Goal: Information Seeking & Learning: Understand process/instructions

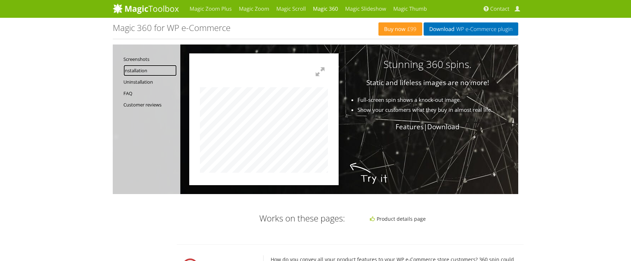
click at [134, 71] on link "Installation" at bounding box center [149, 70] width 53 height 11
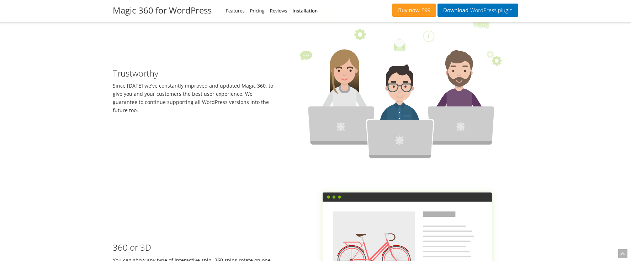
scroll to position [1177, 0]
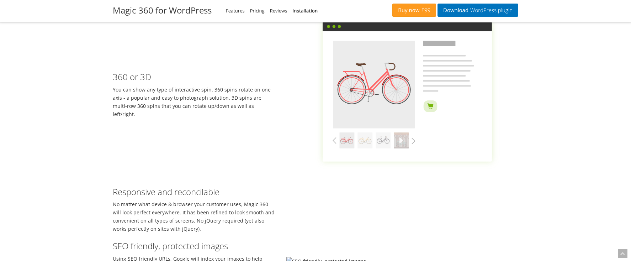
click at [412, 140] on img at bounding box center [402, 92] width 232 height 174
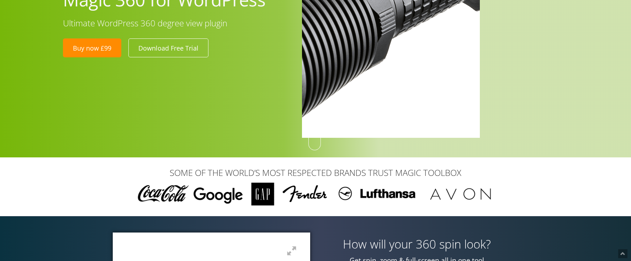
scroll to position [12, 0]
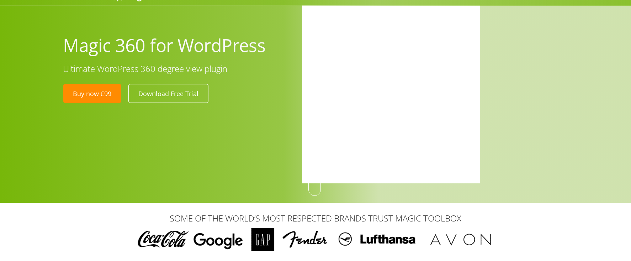
click at [580, 145] on div at bounding box center [440, 95] width 287 height 180
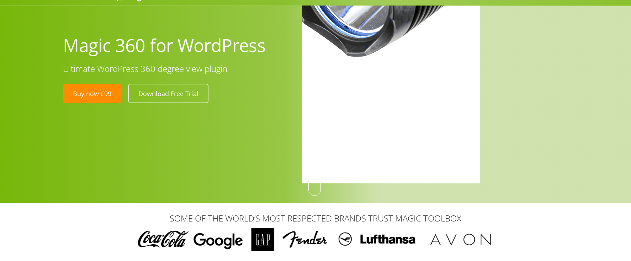
click at [246, 185] on div at bounding box center [315, 95] width 631 height 215
click at [225, 148] on div at bounding box center [315, 95] width 631 height 215
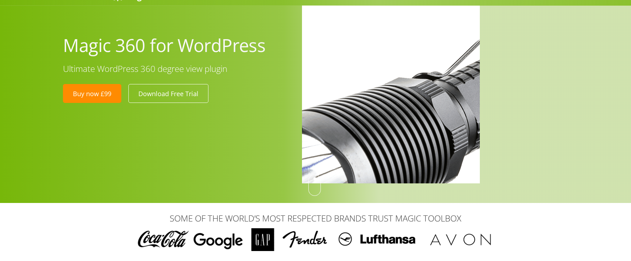
click at [361, 80] on img at bounding box center [468, 120] width 533 height 533
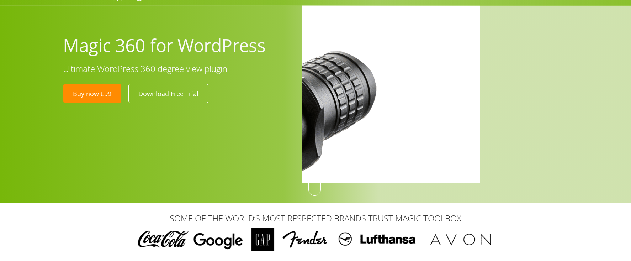
click at [532, 76] on div at bounding box center [440, 95] width 287 height 180
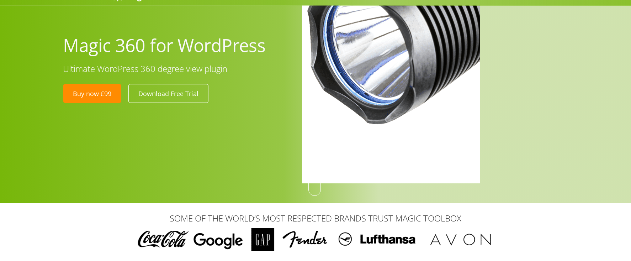
click at [283, 170] on div at bounding box center [315, 95] width 631 height 215
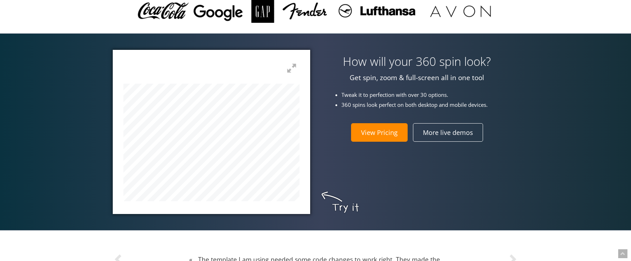
scroll to position [275, 0]
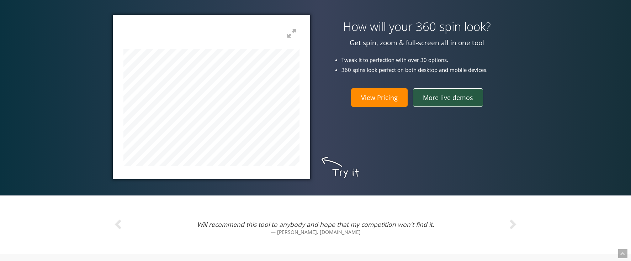
click at [452, 101] on link "More live demos" at bounding box center [448, 97] width 70 height 18
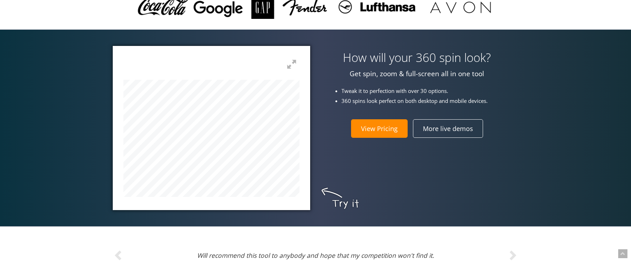
scroll to position [179, 0]
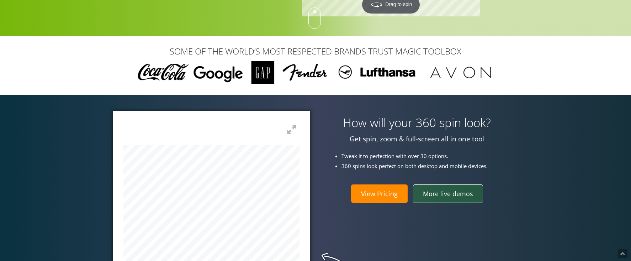
click at [454, 196] on link "More live demos" at bounding box center [448, 193] width 70 height 18
click at [459, 194] on link "More live demos" at bounding box center [448, 193] width 70 height 18
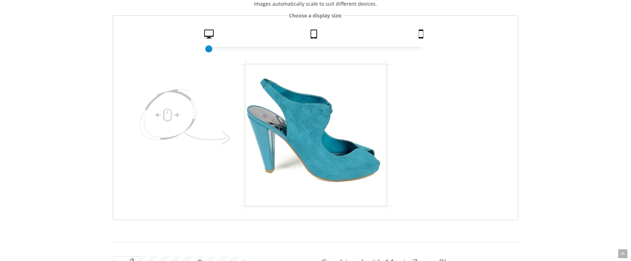
scroll to position [118, 0]
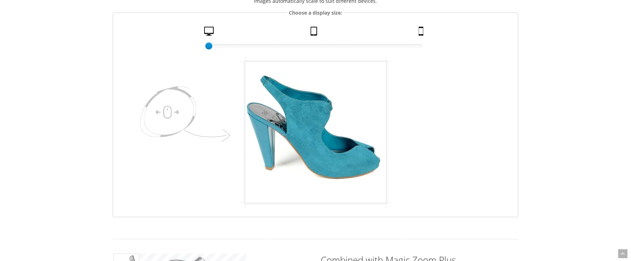
drag, startPoint x: 306, startPoint y: 150, endPoint x: 389, endPoint y: 139, distance: 83.3
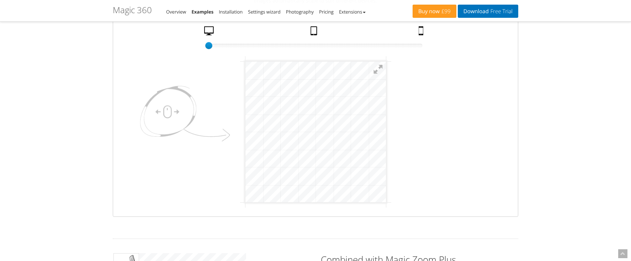
click at [385, 127] on html "mgctlbxN$M360 mgctlbxV$4.6.13 mgctlbxL$M" at bounding box center [315, 131] width 140 height 140
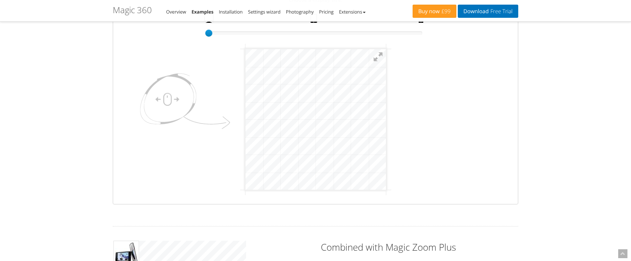
scroll to position [112, 0]
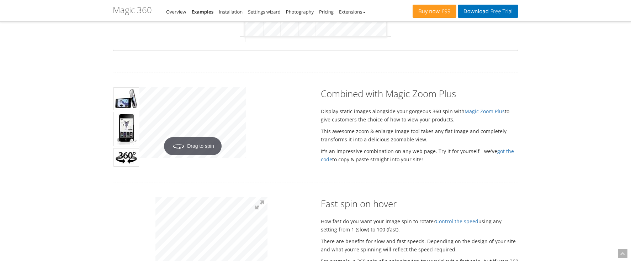
scroll to position [320, 0]
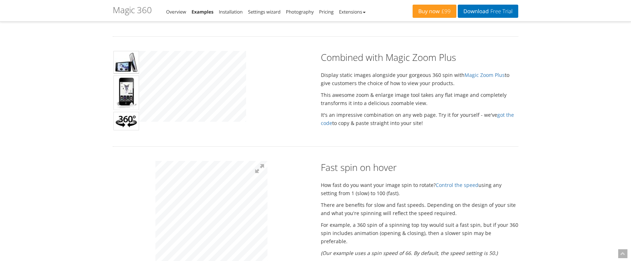
click at [131, 89] on img at bounding box center [126, 92] width 26 height 34
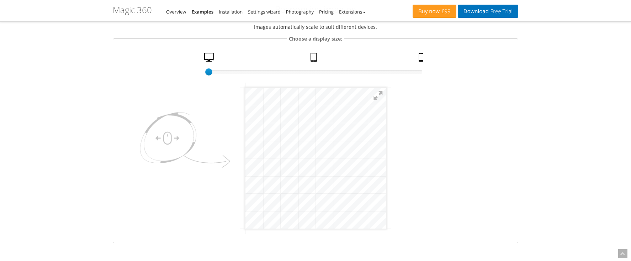
scroll to position [128, 0]
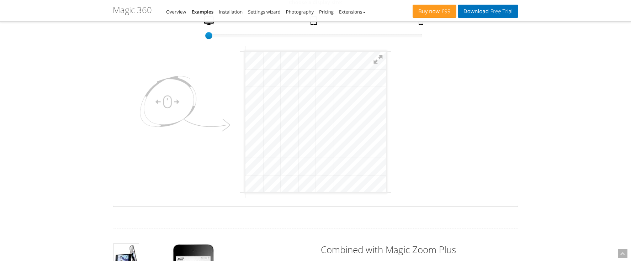
drag, startPoint x: 435, startPoint y: 174, endPoint x: 406, endPoint y: 127, distance: 54.9
click at [385, 127] on html "mgctlbxN$M360 mgctlbxV$4.6.13 mgctlbxL$M" at bounding box center [315, 121] width 140 height 140
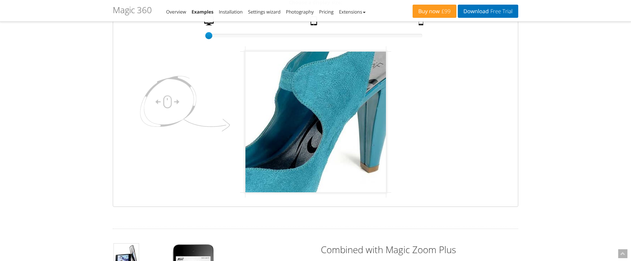
click at [322, 122] on img at bounding box center [300, 121] width 284 height 274
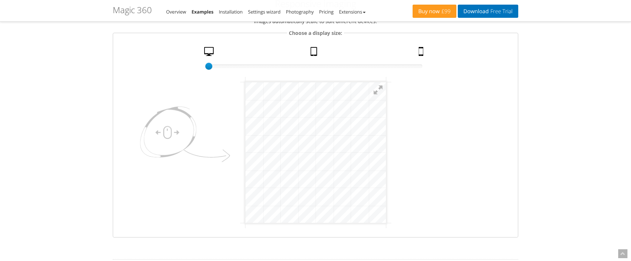
scroll to position [0, 0]
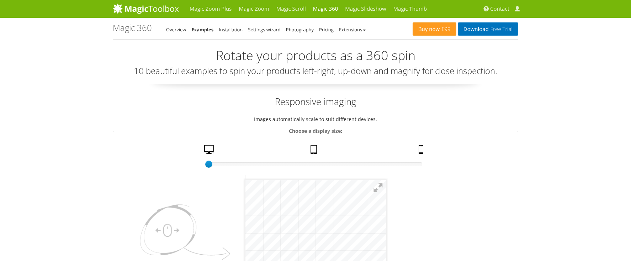
click at [202, 29] on link "Examples" at bounding box center [202, 29] width 22 height 6
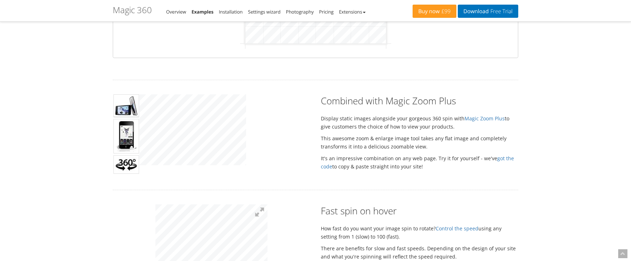
scroll to position [272, 0]
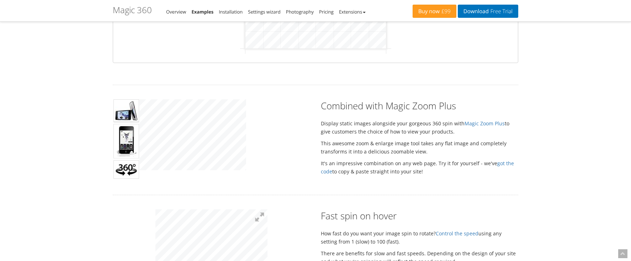
click at [124, 141] on img at bounding box center [126, 141] width 26 height 34
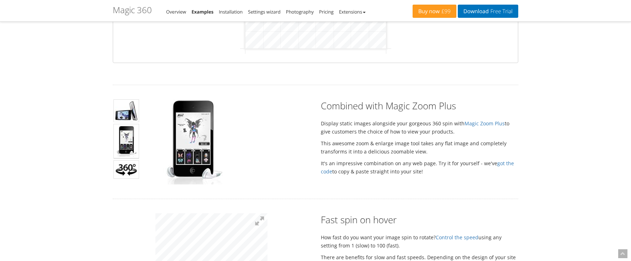
click at [128, 115] on img at bounding box center [126, 110] width 26 height 23
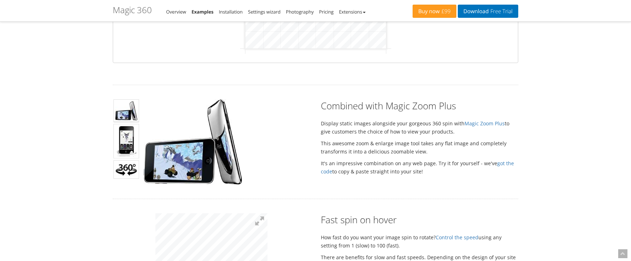
click at [133, 137] on img at bounding box center [126, 141] width 26 height 34
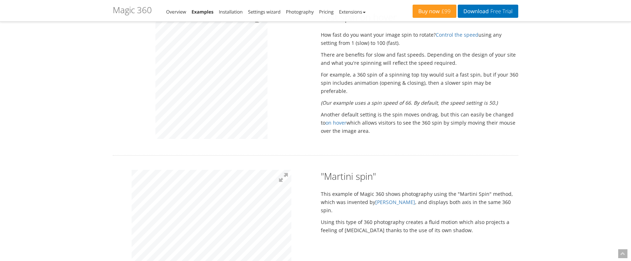
scroll to position [484, 0]
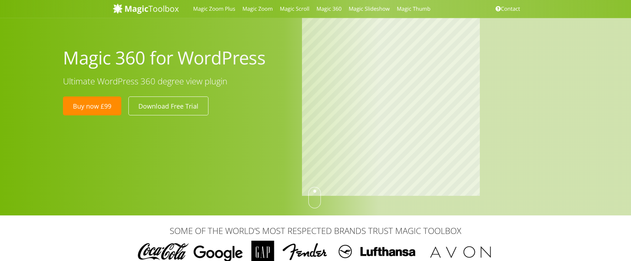
drag, startPoint x: 65, startPoint y: 57, endPoint x: 284, endPoint y: 59, distance: 218.7
click at [284, 59] on h1 "Magic 360 for WordPress" at bounding box center [177, 57] width 228 height 23
copy h1 "Magic 360 for WordPress"
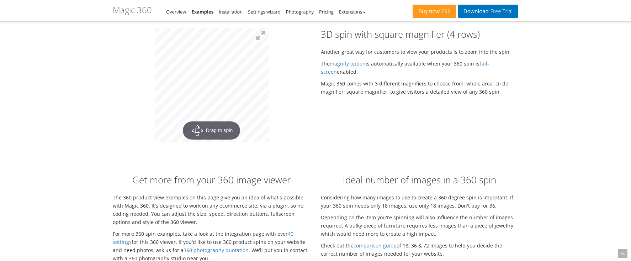
scroll to position [1433, 0]
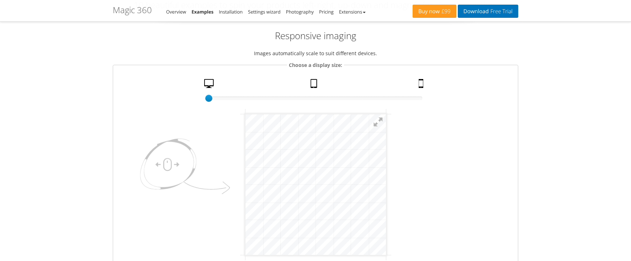
scroll to position [0, 0]
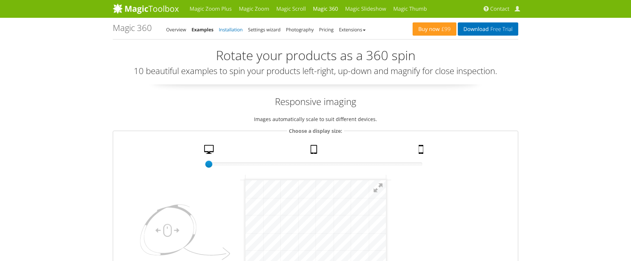
click at [228, 28] on link "Installation" at bounding box center [231, 29] width 24 height 6
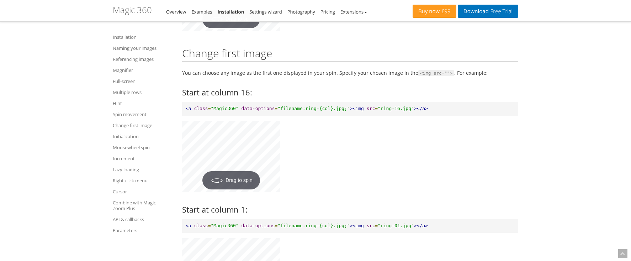
scroll to position [4371, 0]
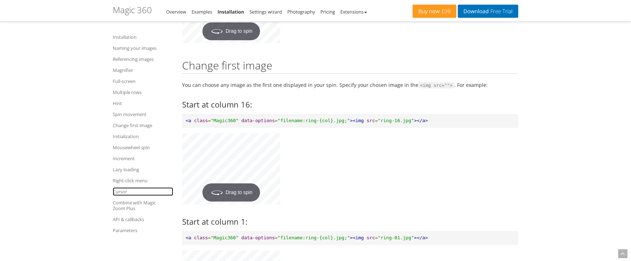
click at [121, 193] on link "Cursor" at bounding box center [143, 191] width 60 height 9
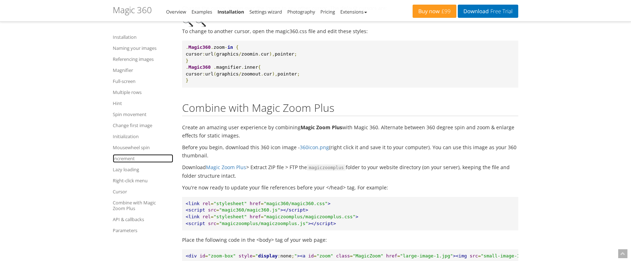
click at [131, 157] on link "Increment" at bounding box center [143, 158] width 60 height 9
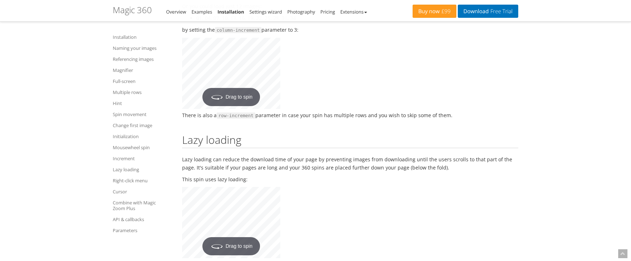
scroll to position [5277, 0]
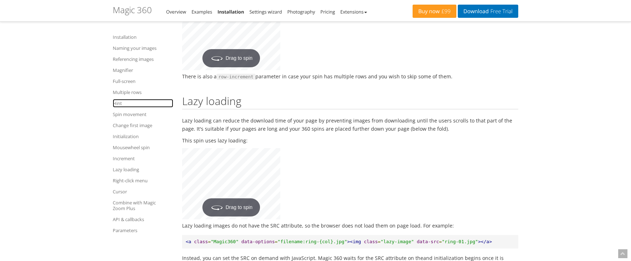
click at [121, 102] on link "Hint" at bounding box center [143, 103] width 60 height 9
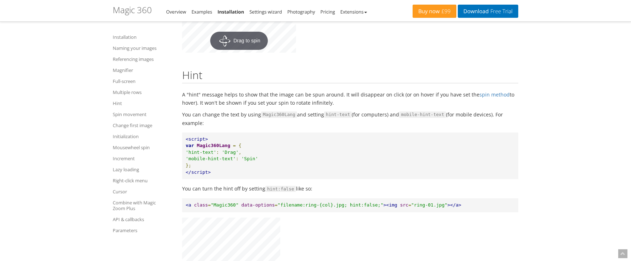
scroll to position [2532, 0]
click at [420, 81] on h2 "Hint" at bounding box center [350, 74] width 336 height 14
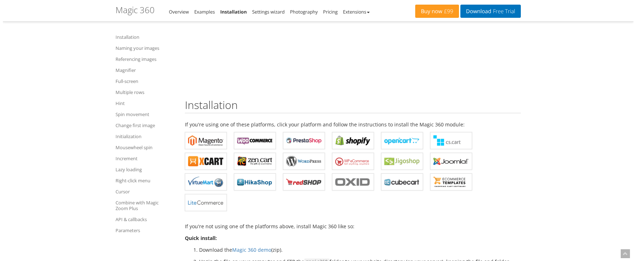
scroll to position [0, 0]
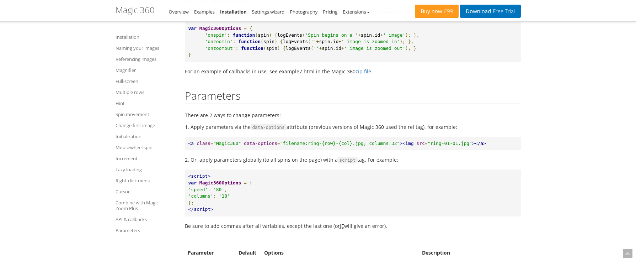
scroll to position [7001, 0]
